Goal: Task Accomplishment & Management: Complete application form

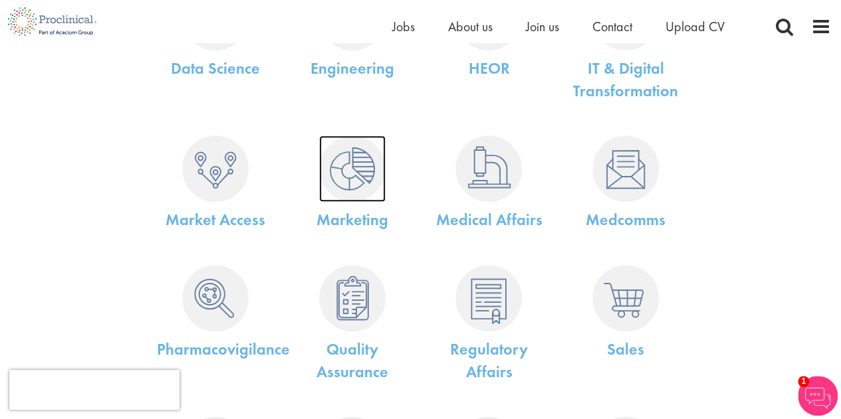
click at [346, 190] on img at bounding box center [352, 169] width 66 height 66
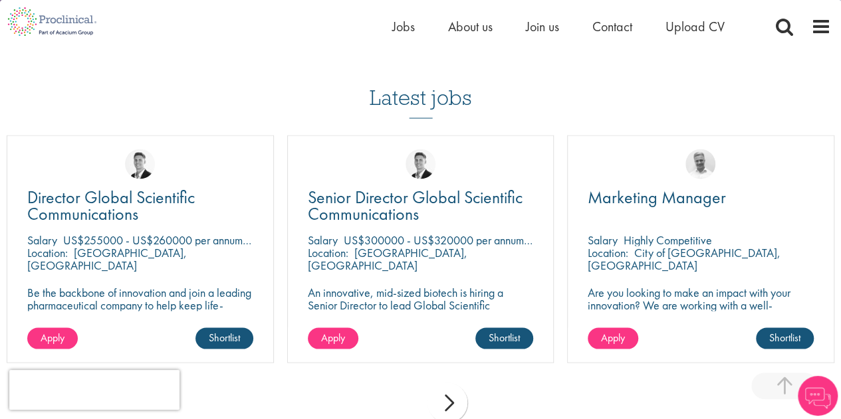
scroll to position [1118, 0]
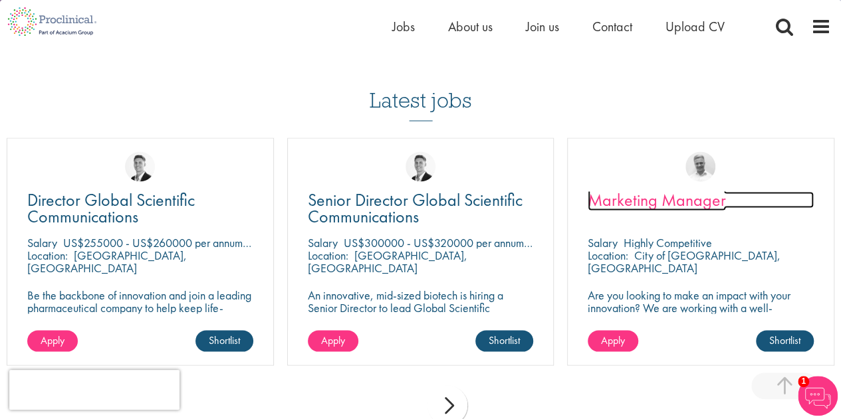
click at [635, 205] on span "Marketing Manager" at bounding box center [656, 199] width 138 height 23
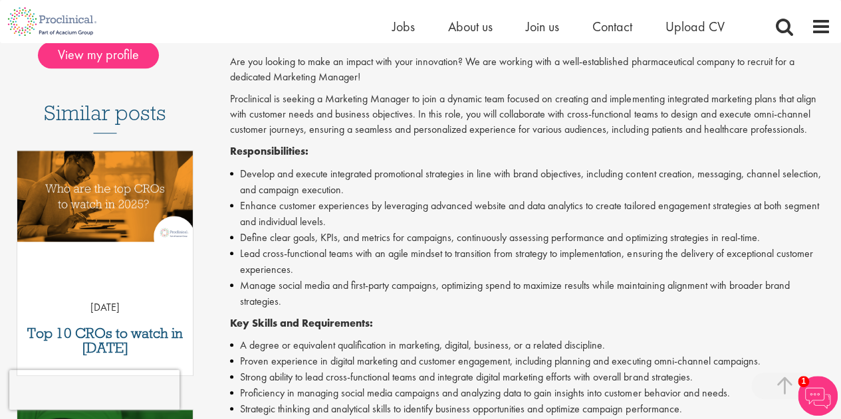
scroll to position [66, 0]
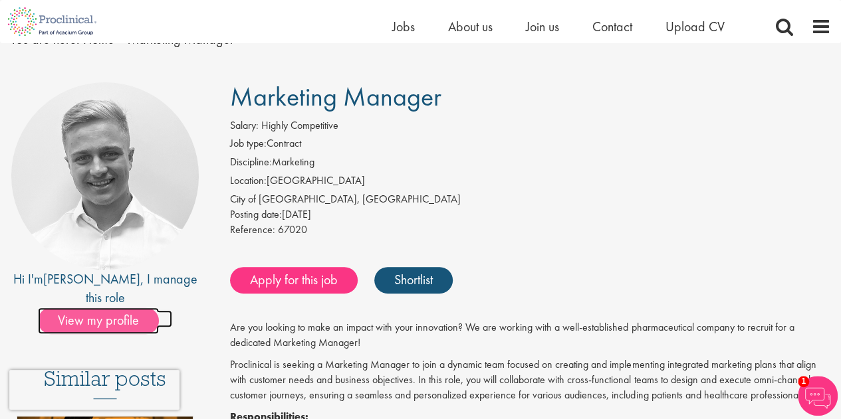
click at [108, 308] on span "View my profile" at bounding box center [98, 321] width 121 height 27
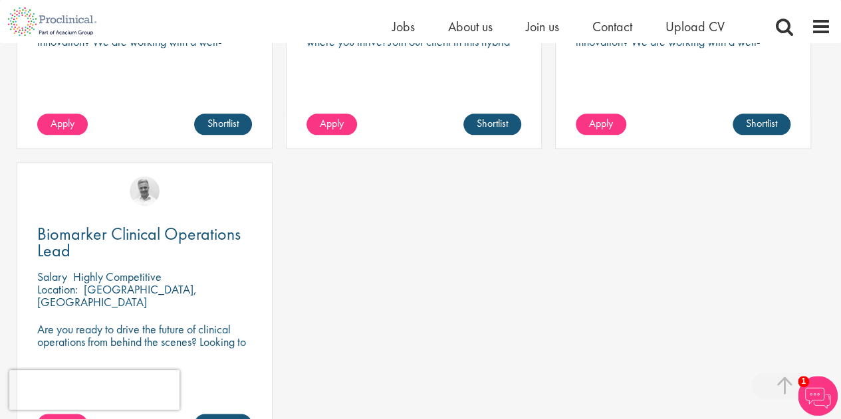
scroll to position [797, 0]
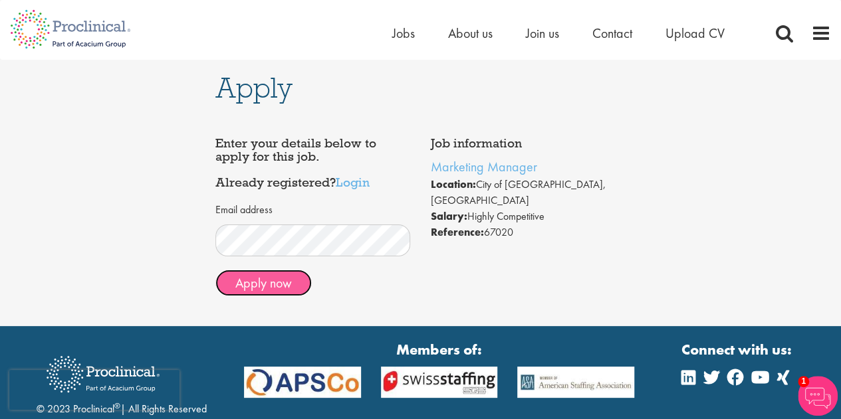
click at [280, 284] on button "Apply now" at bounding box center [263, 283] width 96 height 27
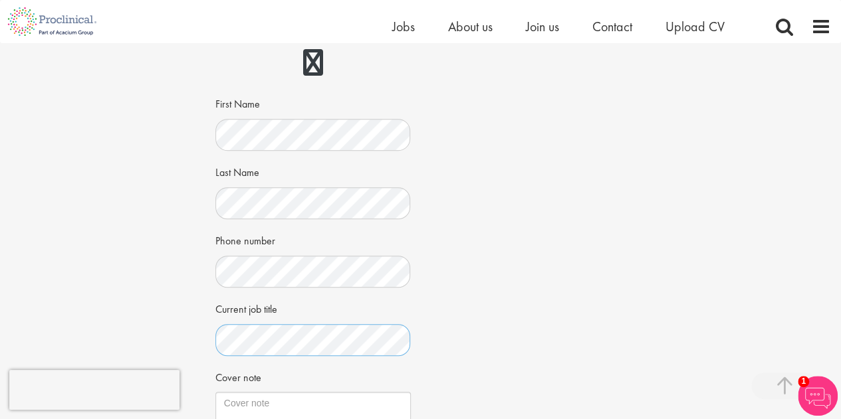
scroll to position [332, 0]
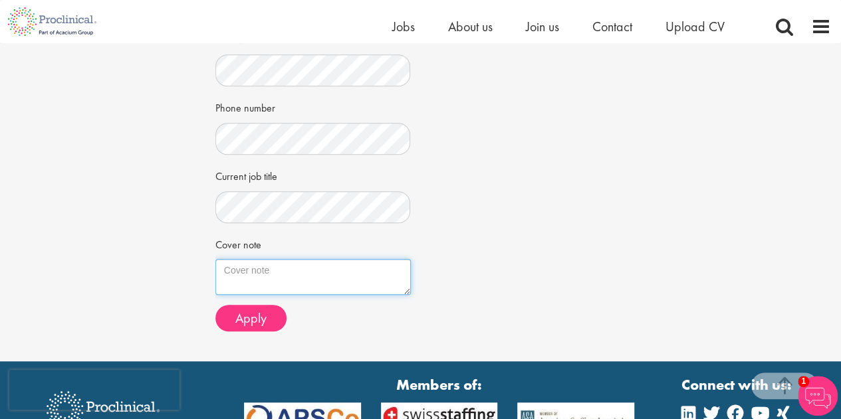
click at [300, 284] on textarea "Cover note" at bounding box center [312, 277] width 195 height 36
type textarea "I"
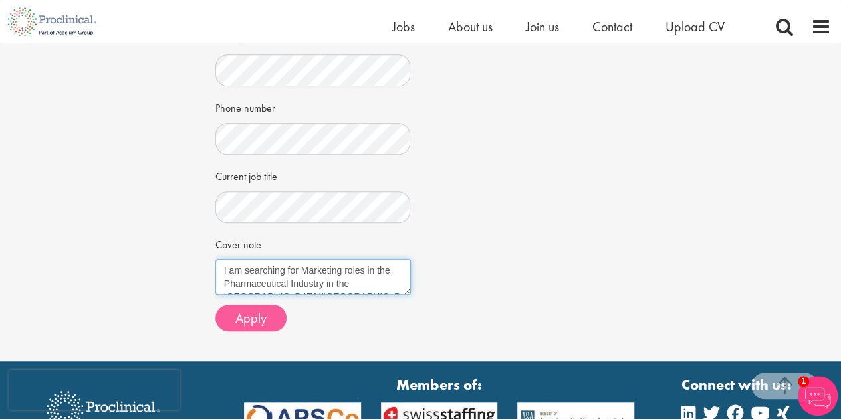
type textarea "I am searching for Marketing roles in the Pharmaceutical Industry in the EU/UK.…"
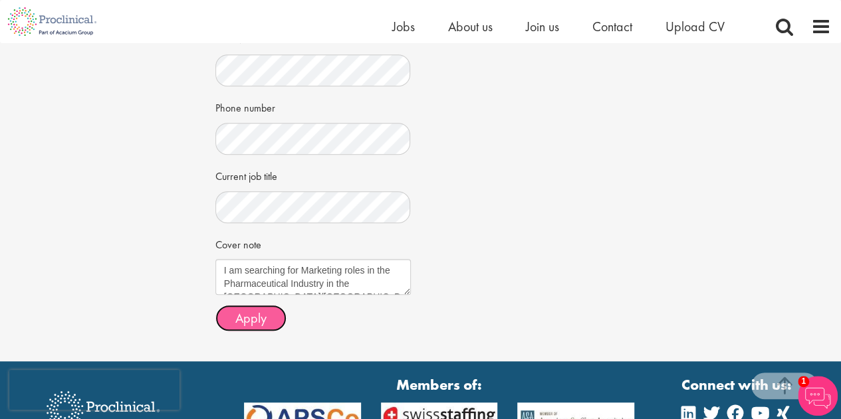
click at [256, 320] on span "Apply" at bounding box center [250, 318] width 31 height 17
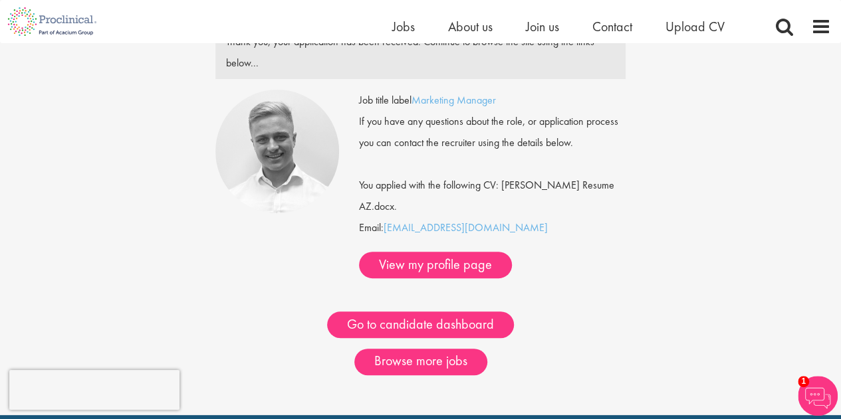
scroll to position [199, 0]
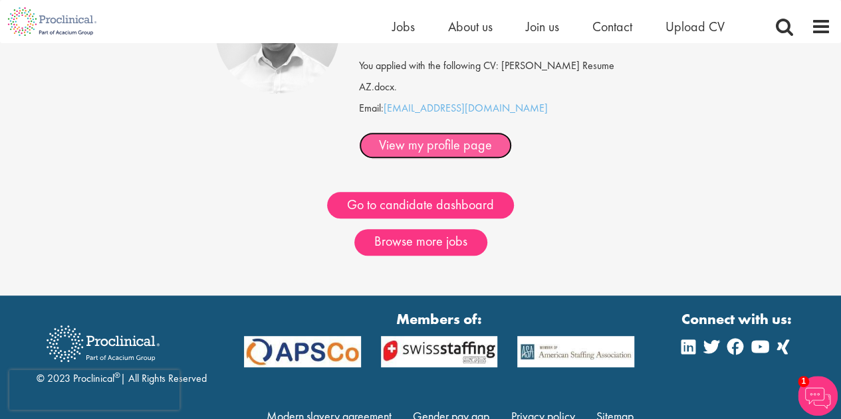
click at [447, 144] on link "View my profile page" at bounding box center [435, 145] width 153 height 27
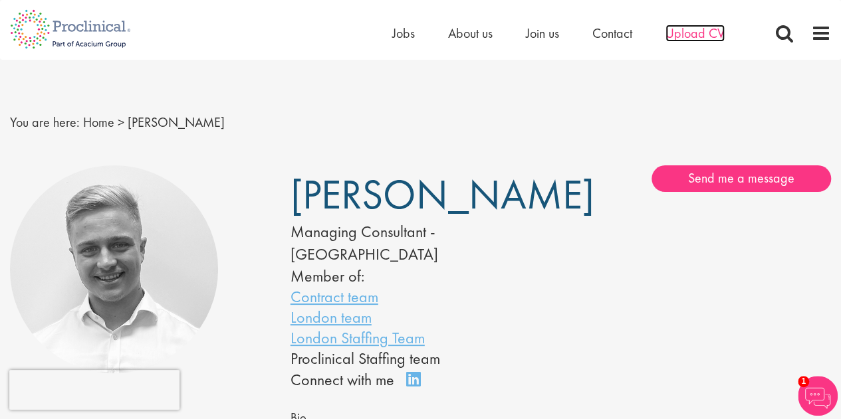
click at [718, 29] on span "Upload CV" at bounding box center [694, 33] width 59 height 17
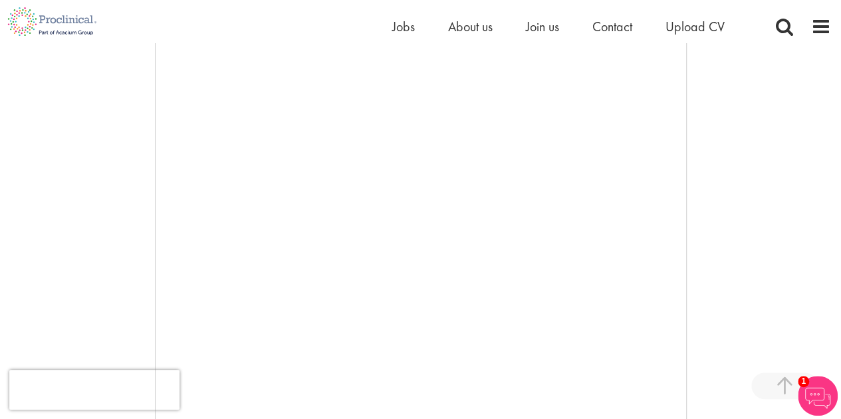
scroll to position [455, 0]
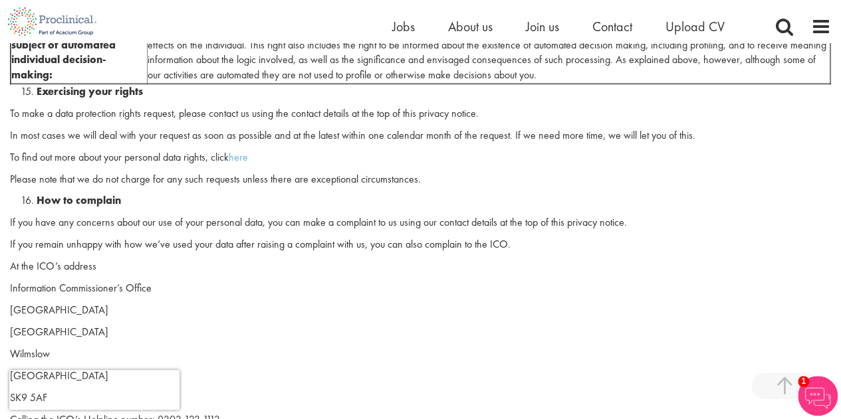
scroll to position [3389, 0]
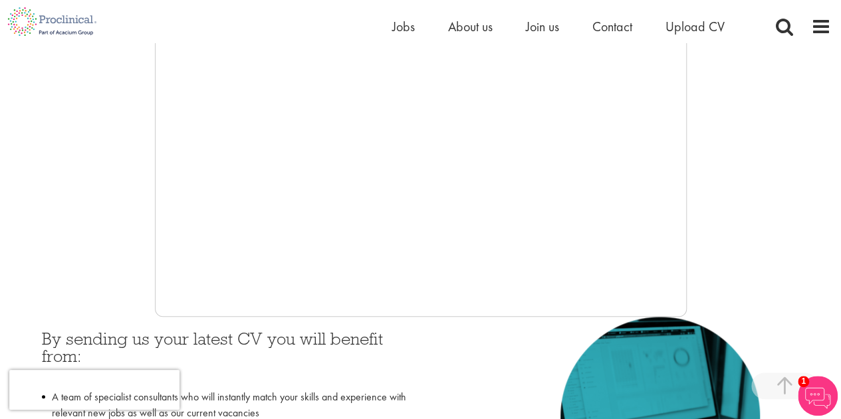
scroll to position [383, 0]
